Goal: Obtain resource: Download file/media

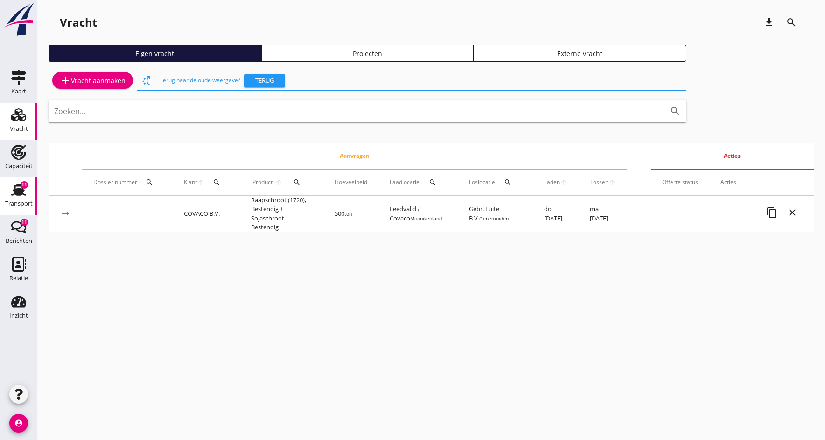
click at [15, 197] on div "Transport" at bounding box center [19, 203] width 28 height 13
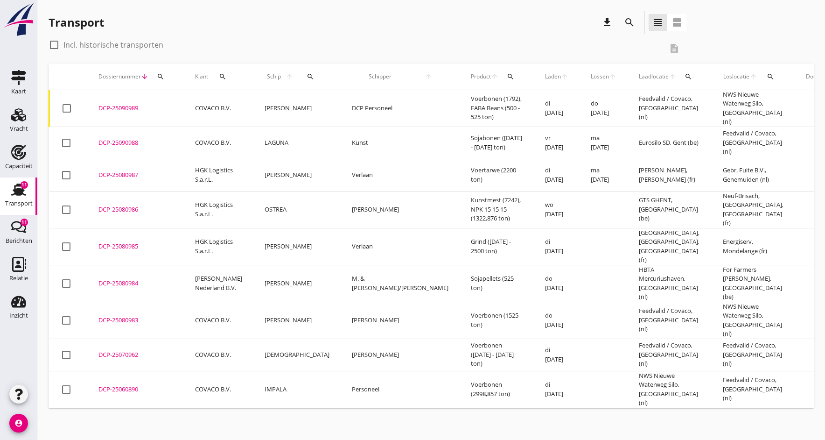
click at [56, 43] on div at bounding box center [54, 45] width 16 height 16
checkbox input "true"
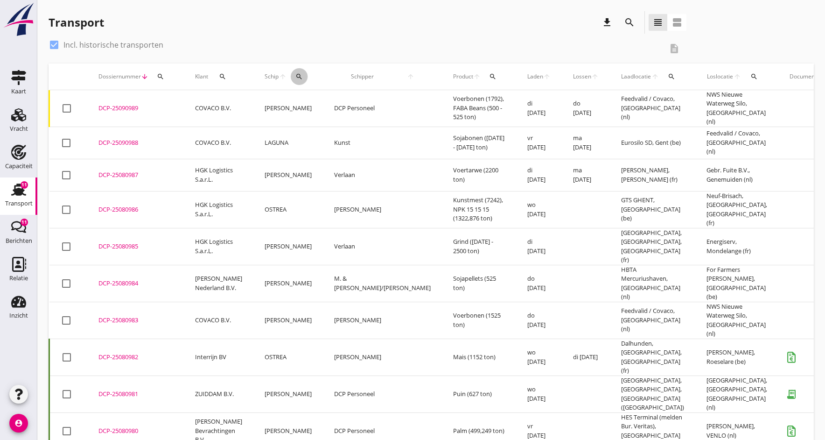
click at [295, 77] on icon "search" at bounding box center [298, 76] width 7 height 7
click at [307, 106] on input "Zoek op (scheeps)naam" at bounding box center [338, 103] width 97 height 15
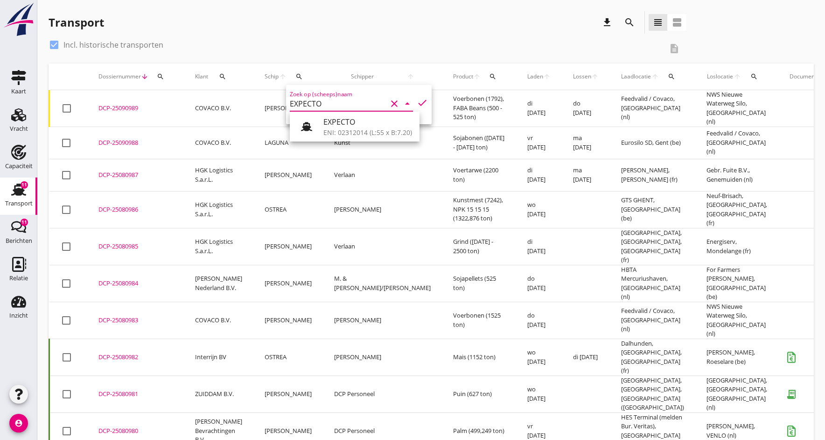
click at [420, 102] on icon "check" at bounding box center [422, 102] width 11 height 11
click at [418, 103] on icon "check" at bounding box center [422, 102] width 11 height 11
click at [417, 104] on icon "check" at bounding box center [422, 102] width 11 height 11
click at [305, 110] on input "EXPECTO" at bounding box center [338, 103] width 97 height 15
click at [349, 129] on div "ENI: 02312014 (L:55 x B:7.20)" at bounding box center [367, 132] width 89 height 10
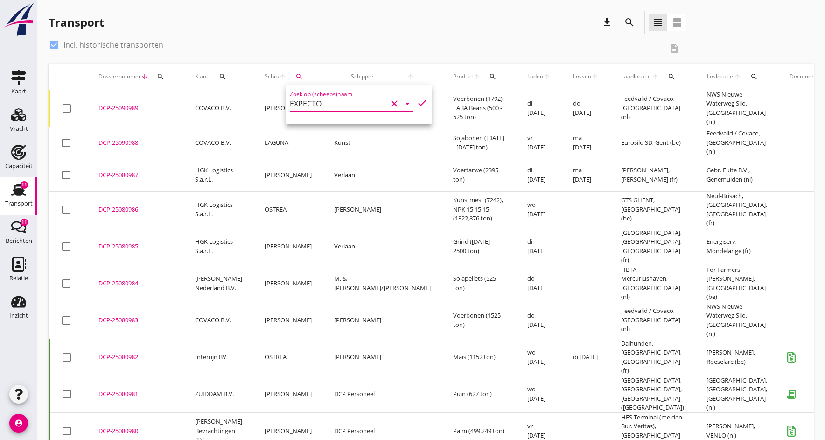
click at [419, 103] on icon "check" at bounding box center [422, 102] width 11 height 11
type input "EXPECTO"
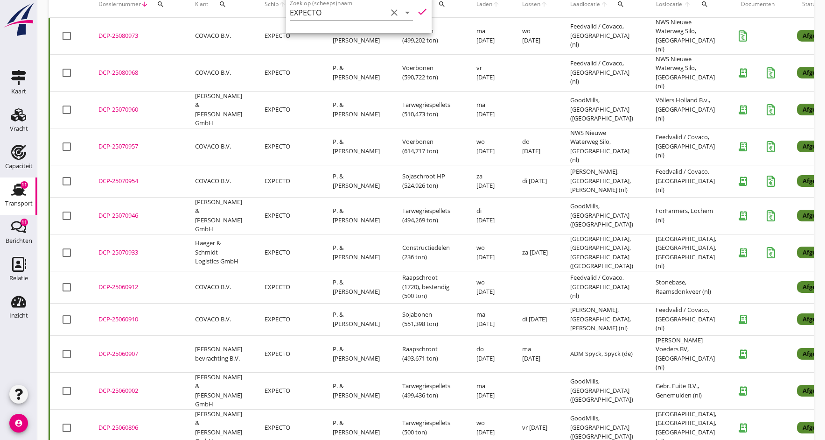
scroll to position [94, 0]
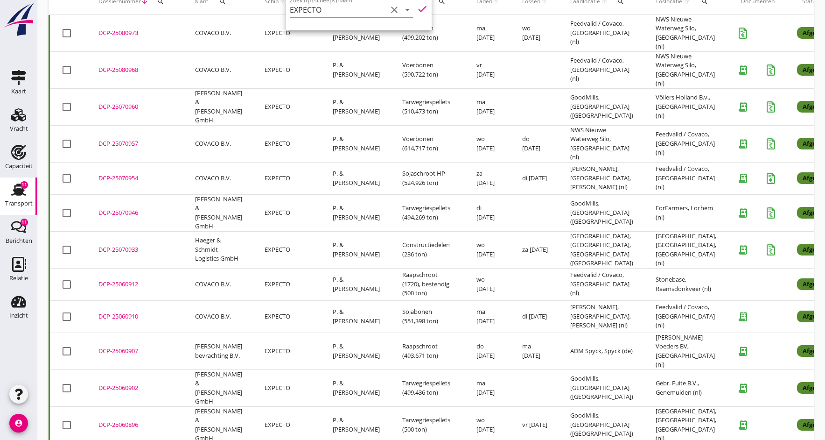
click at [207, 231] on td "Haeger & Schmidt Logistics GmbH" at bounding box center [219, 249] width 70 height 37
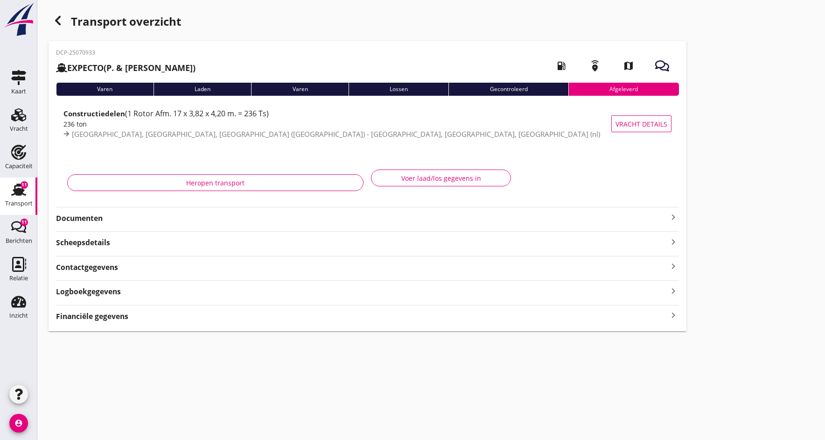
click at [86, 221] on strong "Documenten" at bounding box center [362, 218] width 612 height 11
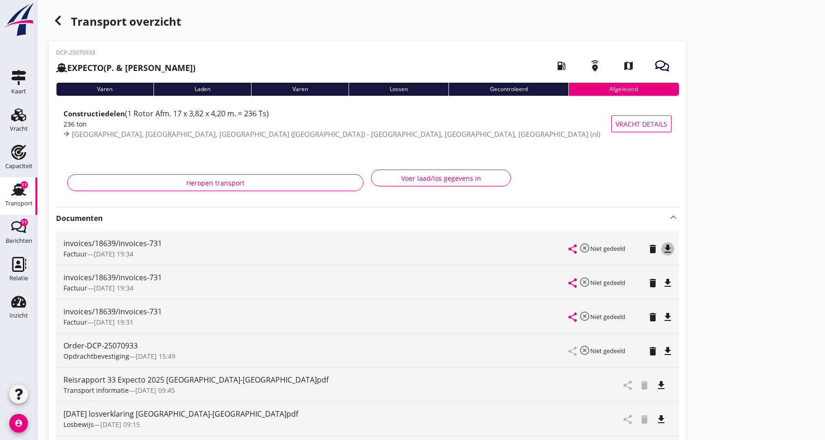
click at [667, 247] on icon "file_download" at bounding box center [667, 248] width 11 height 11
click at [666, 250] on icon "open_in_browser" at bounding box center [667, 248] width 11 height 11
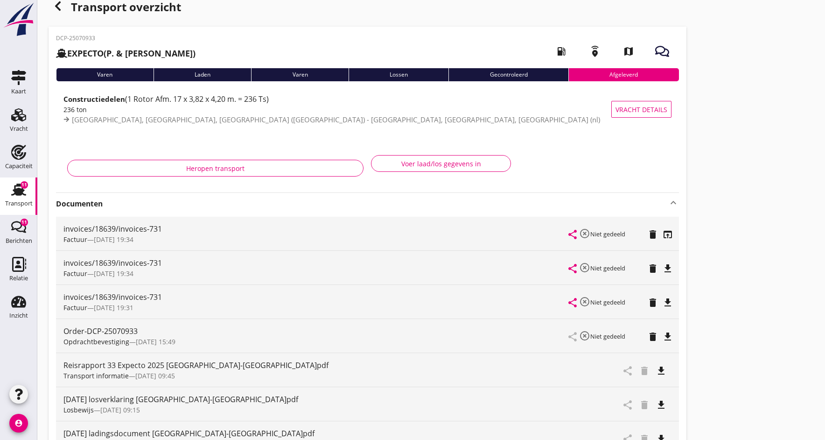
scroll to position [17, 0]
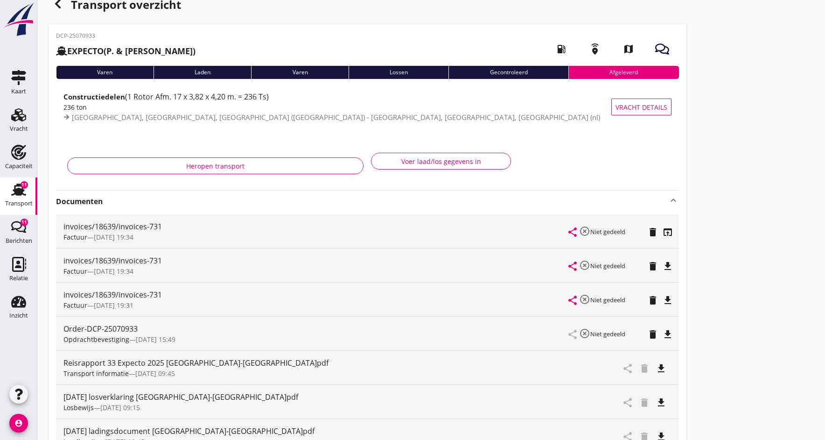
click at [669, 263] on icon "file_download" at bounding box center [667, 265] width 11 height 11
click at [669, 263] on icon "open_in_browser" at bounding box center [667, 265] width 11 height 11
click at [668, 302] on icon "file_download" at bounding box center [667, 299] width 11 height 11
click at [668, 302] on icon "open_in_browser" at bounding box center [667, 299] width 11 height 11
